Goal: Task Accomplishment & Management: Use online tool/utility

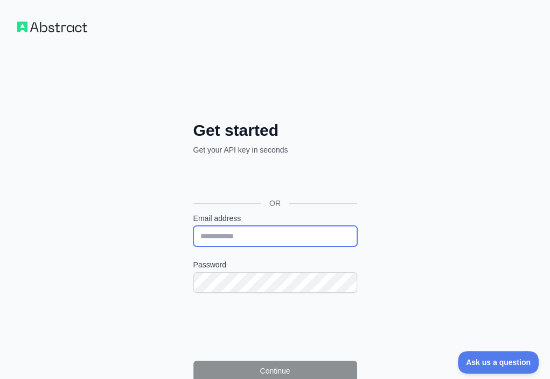
click at [194, 226] on input "Email address" at bounding box center [276, 236] width 164 height 20
paste input "**********"
type input "**********"
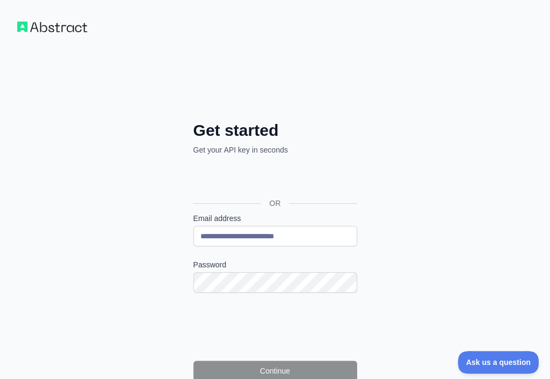
click at [194, 259] on div "Password" at bounding box center [276, 275] width 164 height 33
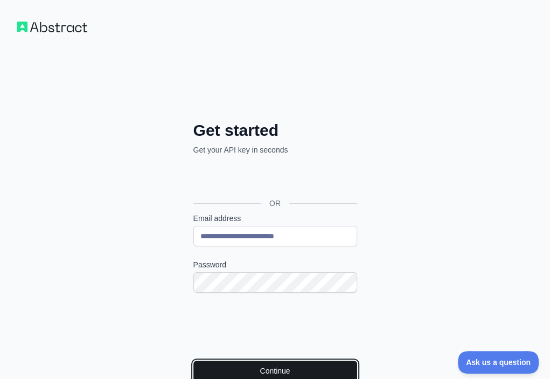
click at [194, 361] on button "Continue" at bounding box center [276, 371] width 164 height 20
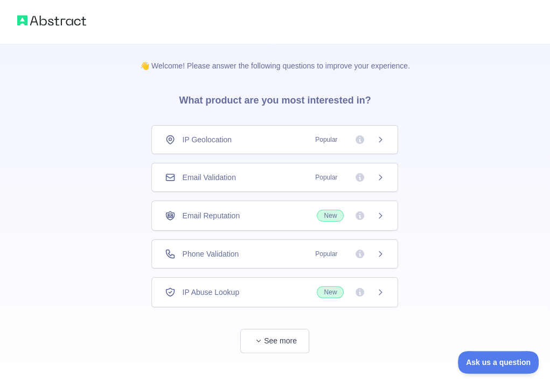
click at [273, 178] on div "Email Validation Popular" at bounding box center [275, 177] width 220 height 11
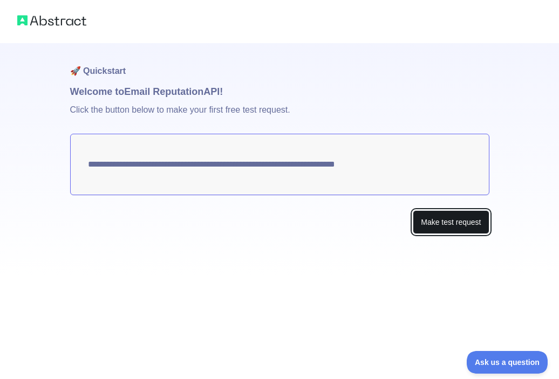
click at [424, 222] on button "Make test request" at bounding box center [450, 222] width 76 height 24
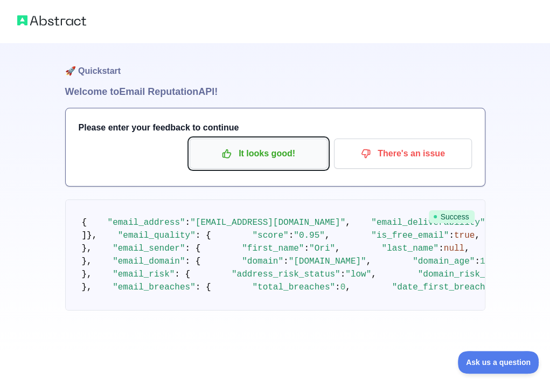
click at [237, 160] on p "It looks good!" at bounding box center [259, 153] width 122 height 18
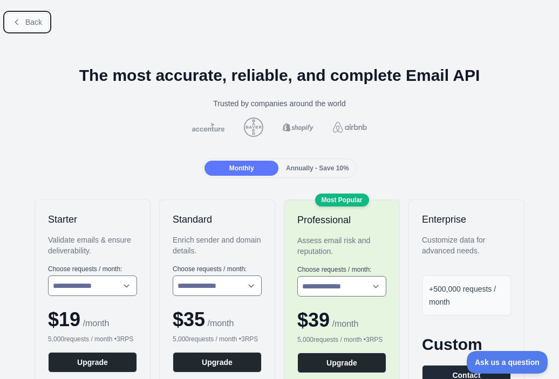
click at [33, 25] on span "Back" at bounding box center [33, 22] width 17 height 9
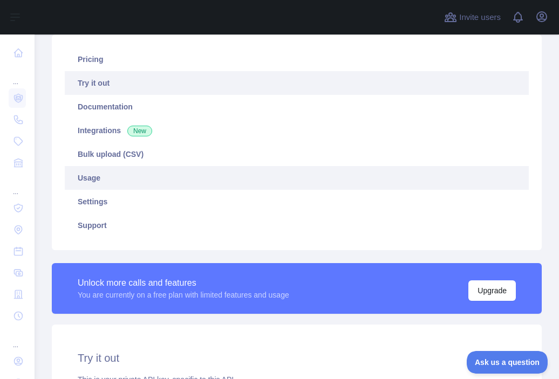
scroll to position [216, 0]
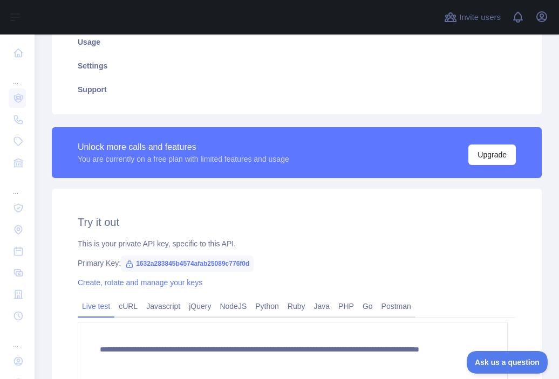
click at [224, 260] on span "1632a283845b4574afab25089c776f0d" at bounding box center [187, 264] width 133 height 16
copy span "1632a283845b4574afab25089c776f0d"
